Goal: Book appointment/travel/reservation

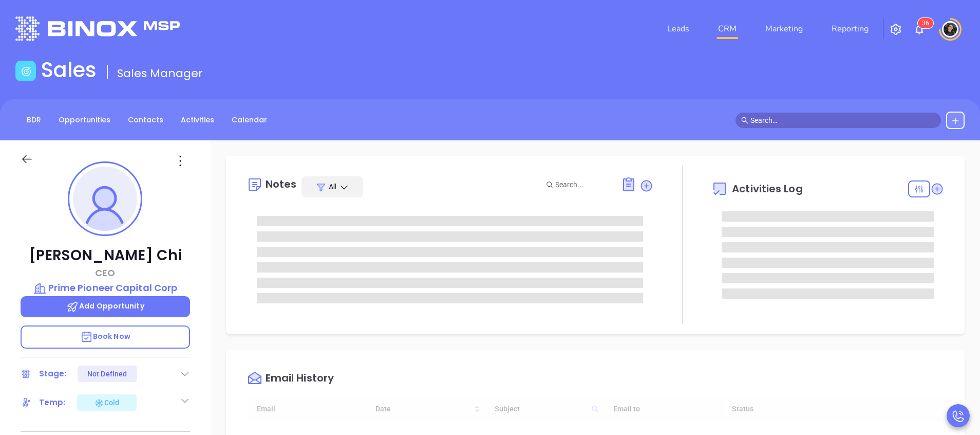
type input "10:00 am"
type input "[DATE]"
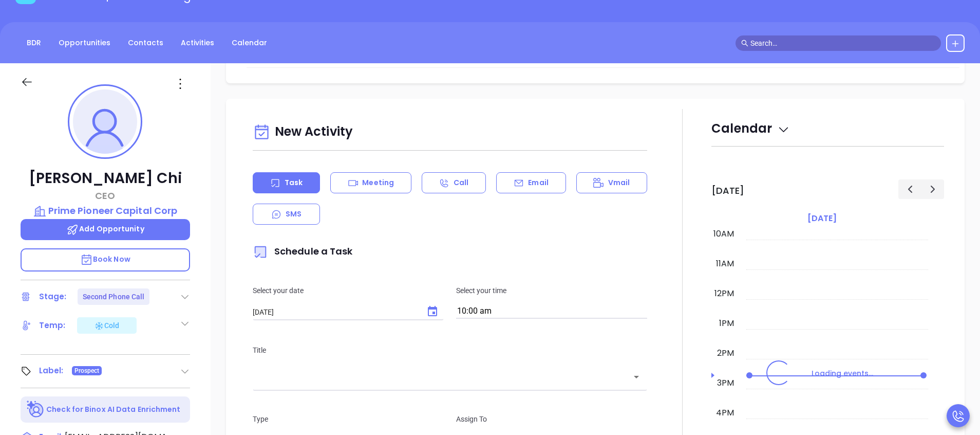
scroll to position [385, 0]
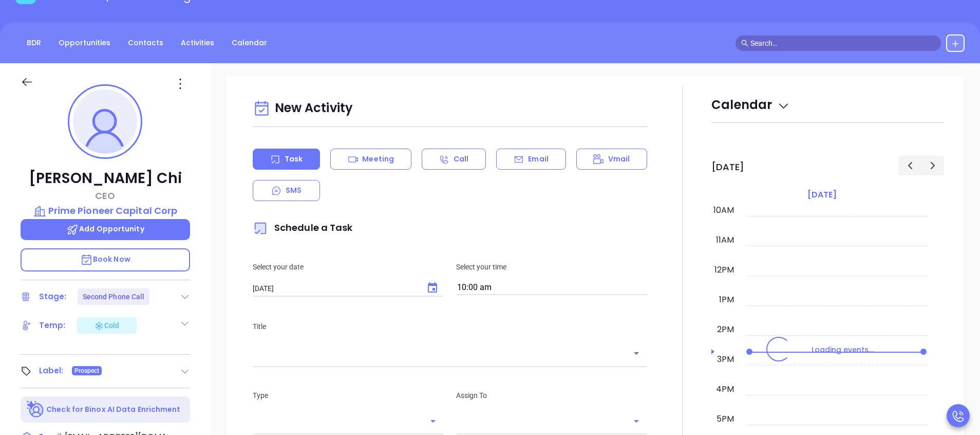
type input "[PERSON_NAME]"
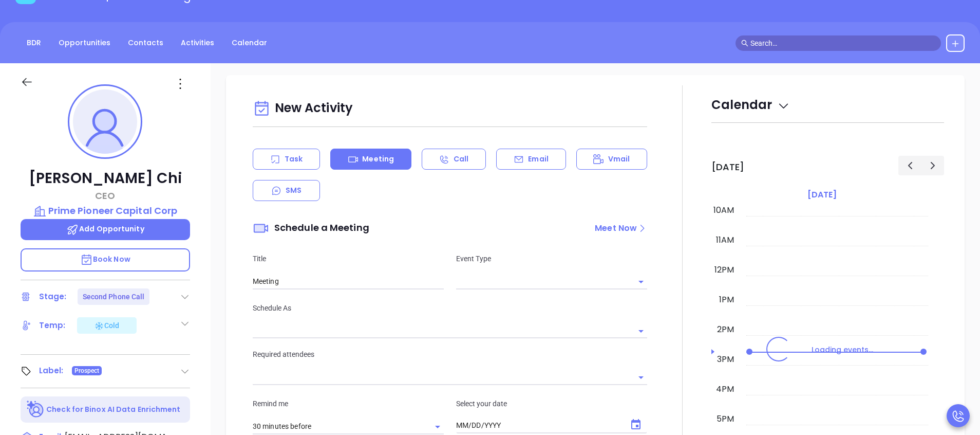
type input "09/23/2025"
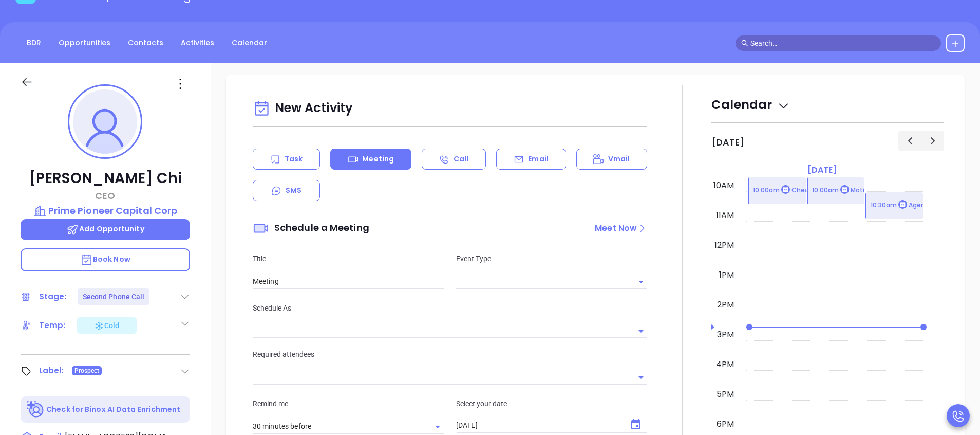
click at [532, 260] on p "Event Type" at bounding box center [551, 258] width 191 height 11
type input "Wendy Hernandez"
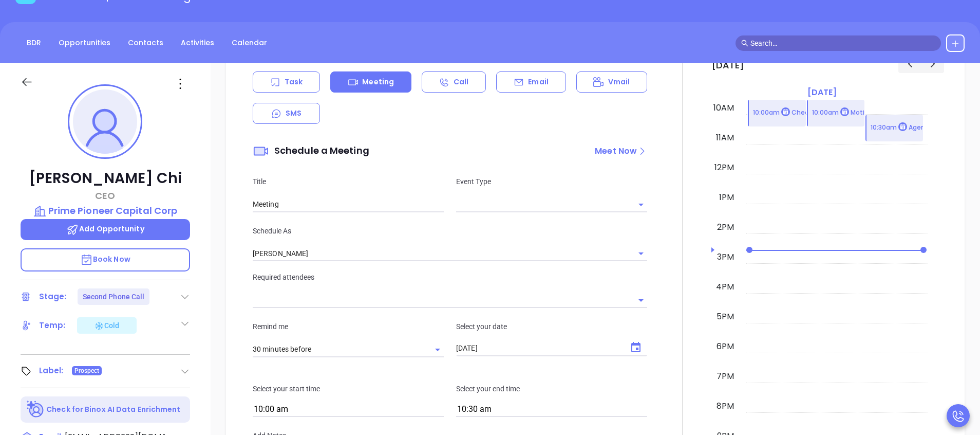
click at [517, 176] on p "Event Type" at bounding box center [551, 181] width 191 height 11
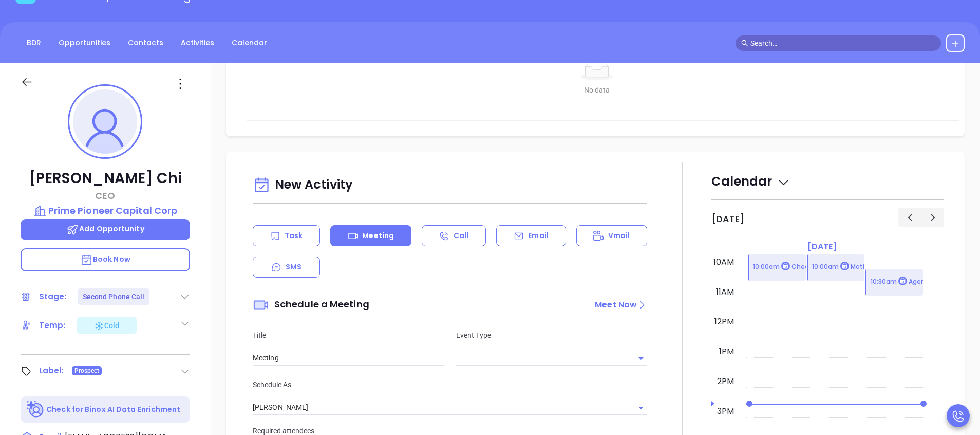
drag, startPoint x: 492, startPoint y: 187, endPoint x: 565, endPoint y: 207, distance: 75.8
click at [500, 329] on div "Event Type" at bounding box center [551, 347] width 203 height 36
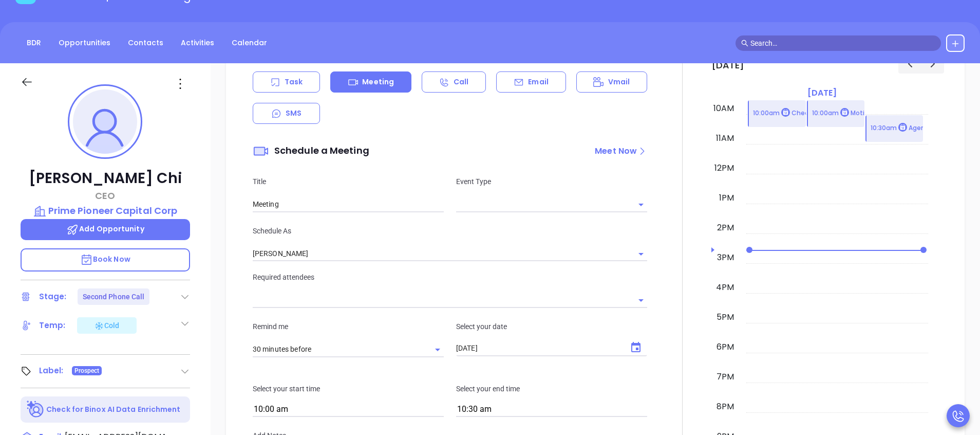
click at [584, 211] on input "text" at bounding box center [544, 204] width 176 height 15
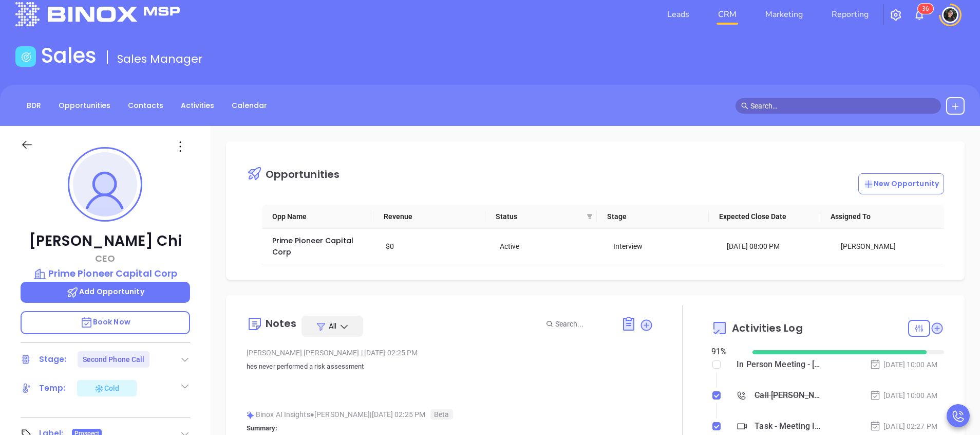
scroll to position [0, 0]
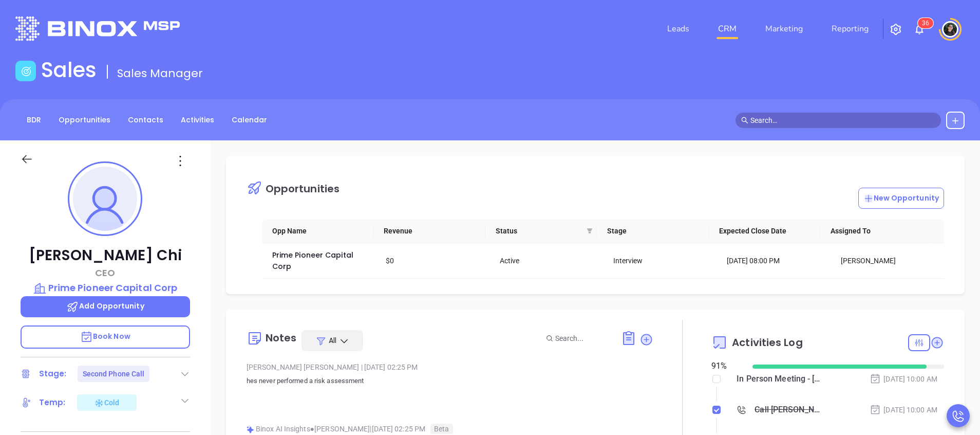
click at [740, 379] on div "In Person Meeting - Owen Chi" at bounding box center [780, 378] width 86 height 15
click at [789, 379] on div "In Person Meeting - Owen Chi" at bounding box center [780, 378] width 86 height 15
click at [807, 379] on div "In Person Meeting - Owen Chi Sep 30, 2025 | 10:00 AM" at bounding box center [837, 378] width 214 height 15
click at [788, 379] on div "In Person Meeting - Owen Chi" at bounding box center [780, 378] width 86 height 15
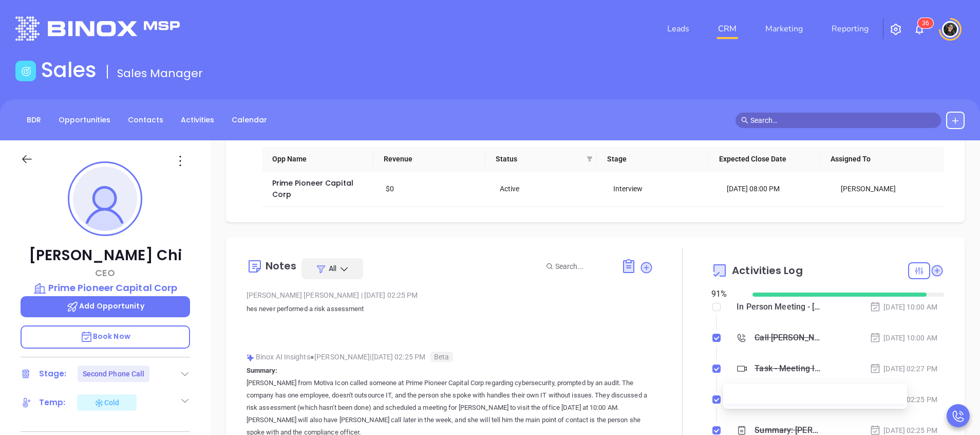
scroll to position [154, 0]
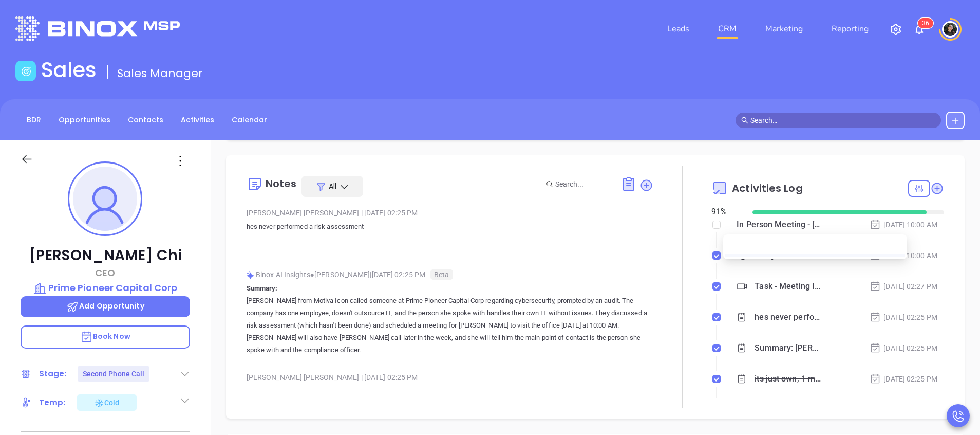
click at [751, 234] on ul at bounding box center [816, 246] width 184 height 25
drag, startPoint x: 724, startPoint y: 226, endPoint x: 831, endPoint y: 228, distance: 107.4
click at [831, 228] on div "In Person Meeting - Owen Chi Sep 30, 2025 | 10:00 AM" at bounding box center [837, 224] width 214 height 15
copy div "In Person Meeting - Owen Chi"
